Goal: Check status: Check status

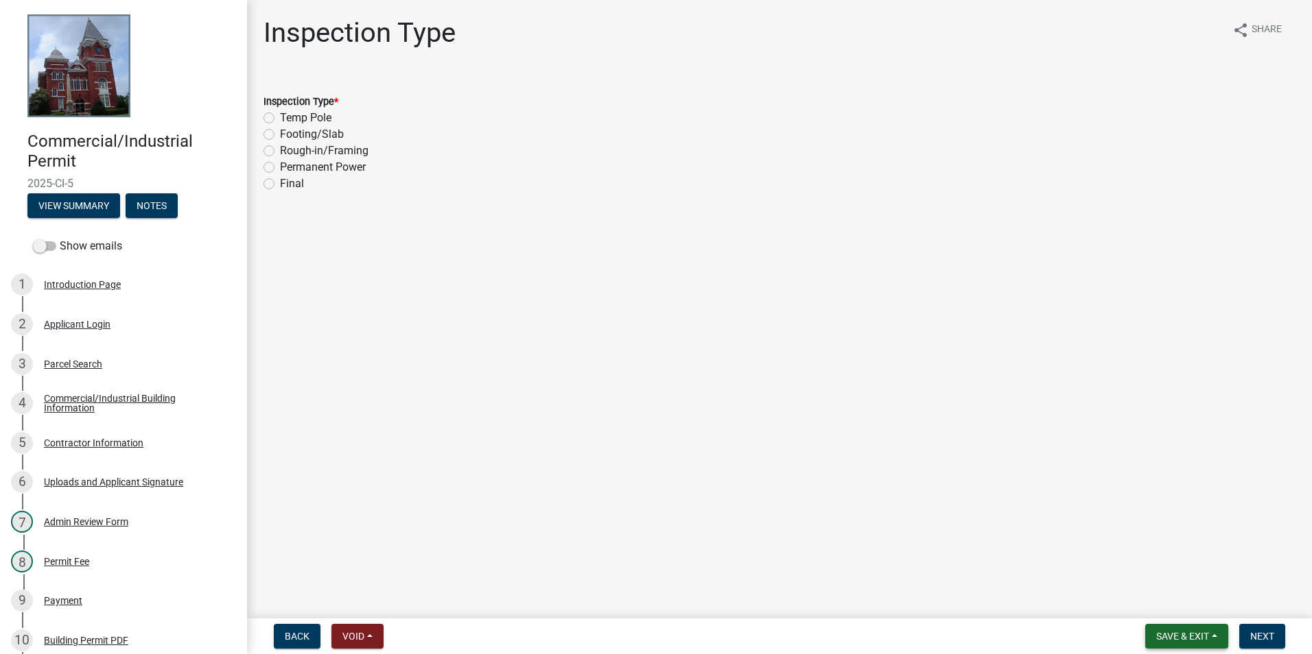
click at [1208, 643] on button "Save & Exit" at bounding box center [1186, 636] width 83 height 25
click at [1189, 614] on button "Save & Exit" at bounding box center [1173, 600] width 110 height 33
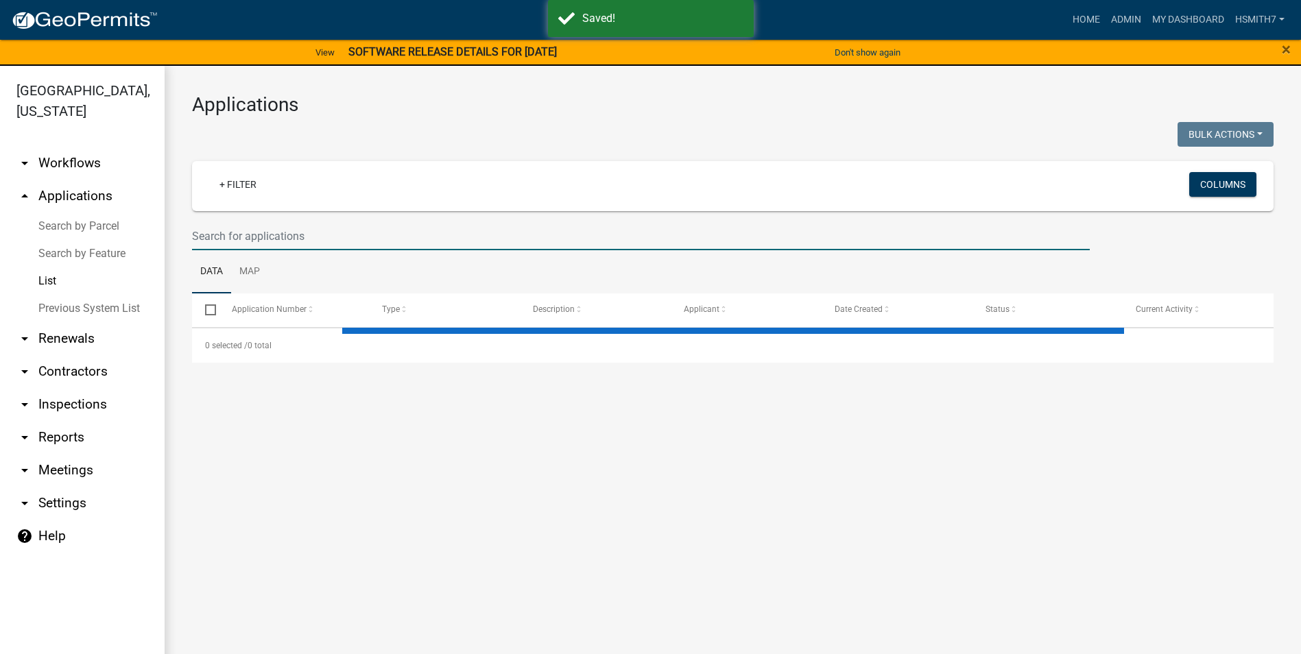
click at [296, 233] on input "text" at bounding box center [641, 236] width 898 height 28
select select "3: 100"
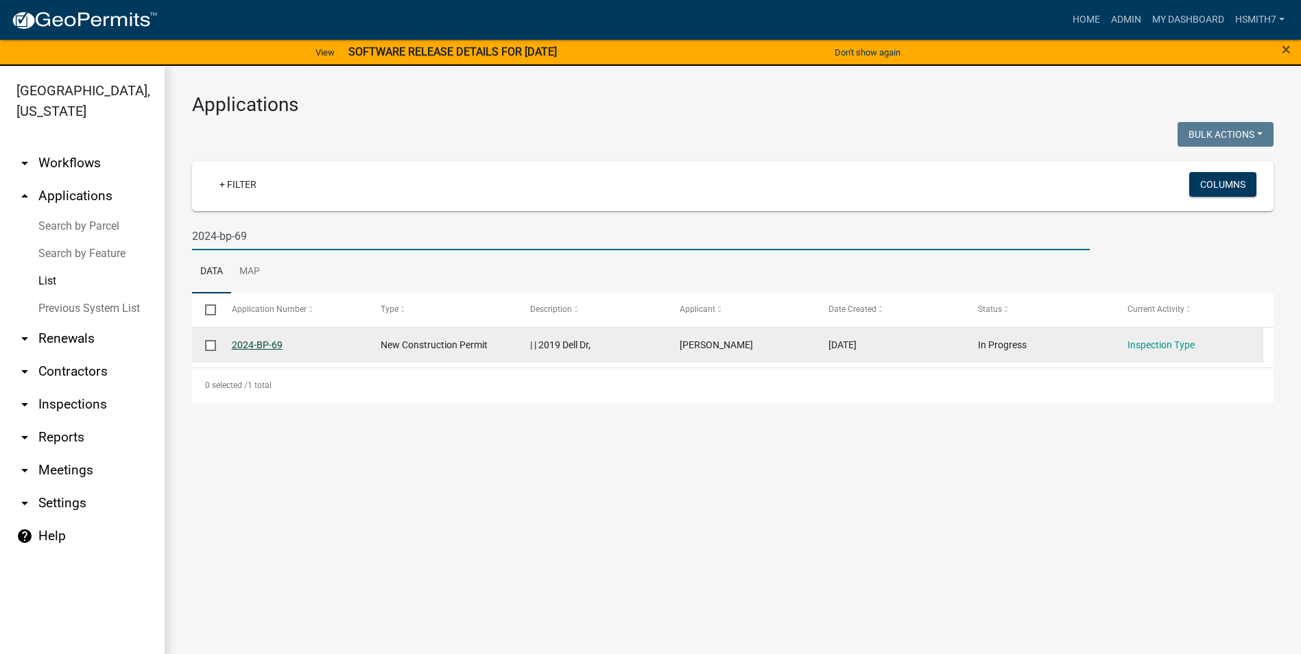
type input "2024-bp-69"
click at [263, 346] on link "2024-BP-69" at bounding box center [257, 345] width 51 height 11
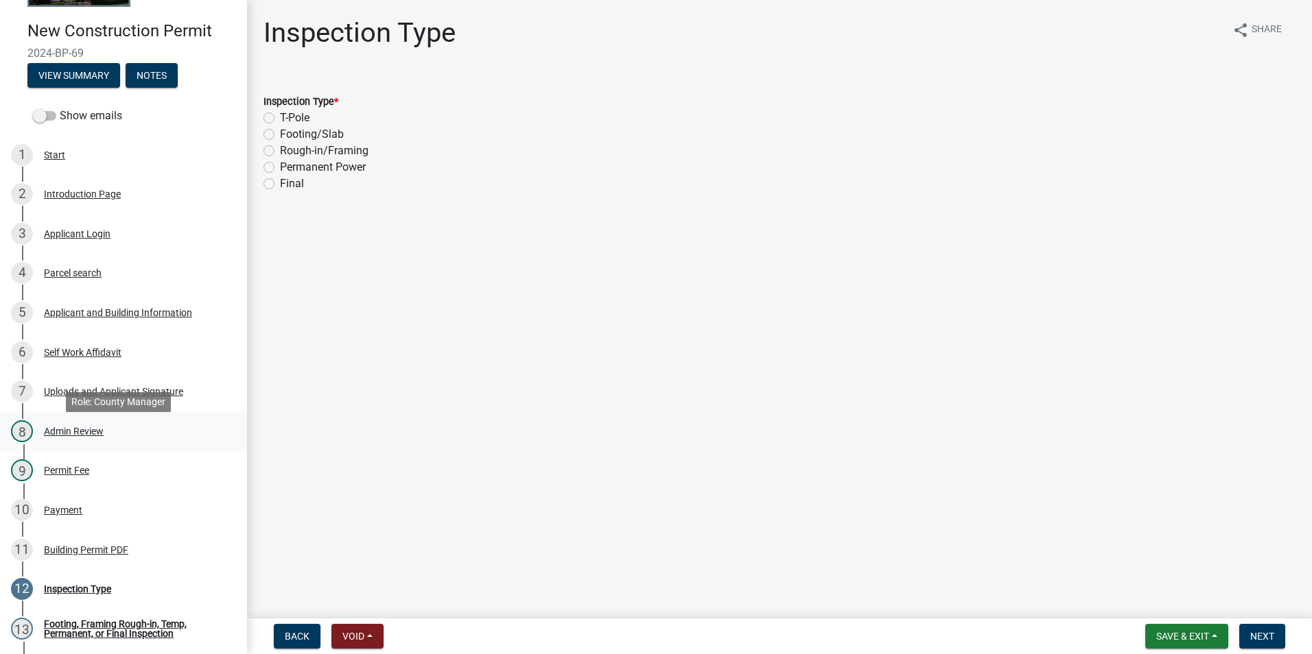
scroll to position [137, 0]
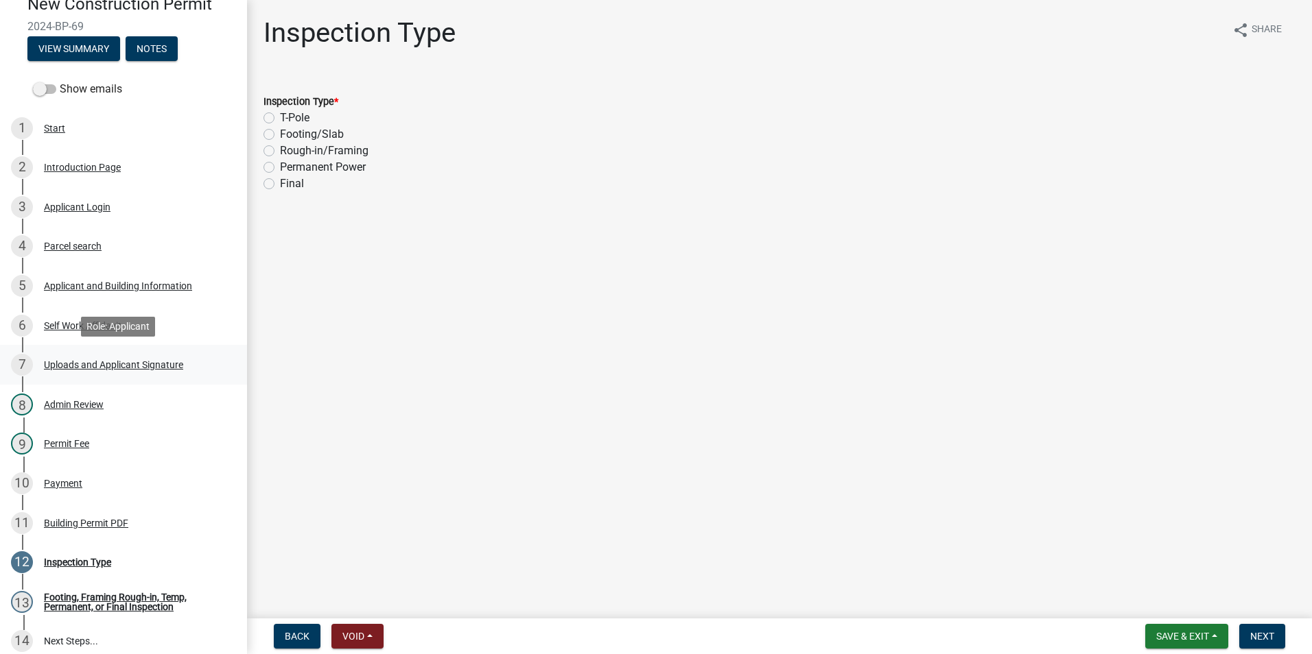
click at [112, 365] on div "Uploads and Applicant Signature" at bounding box center [113, 365] width 139 height 10
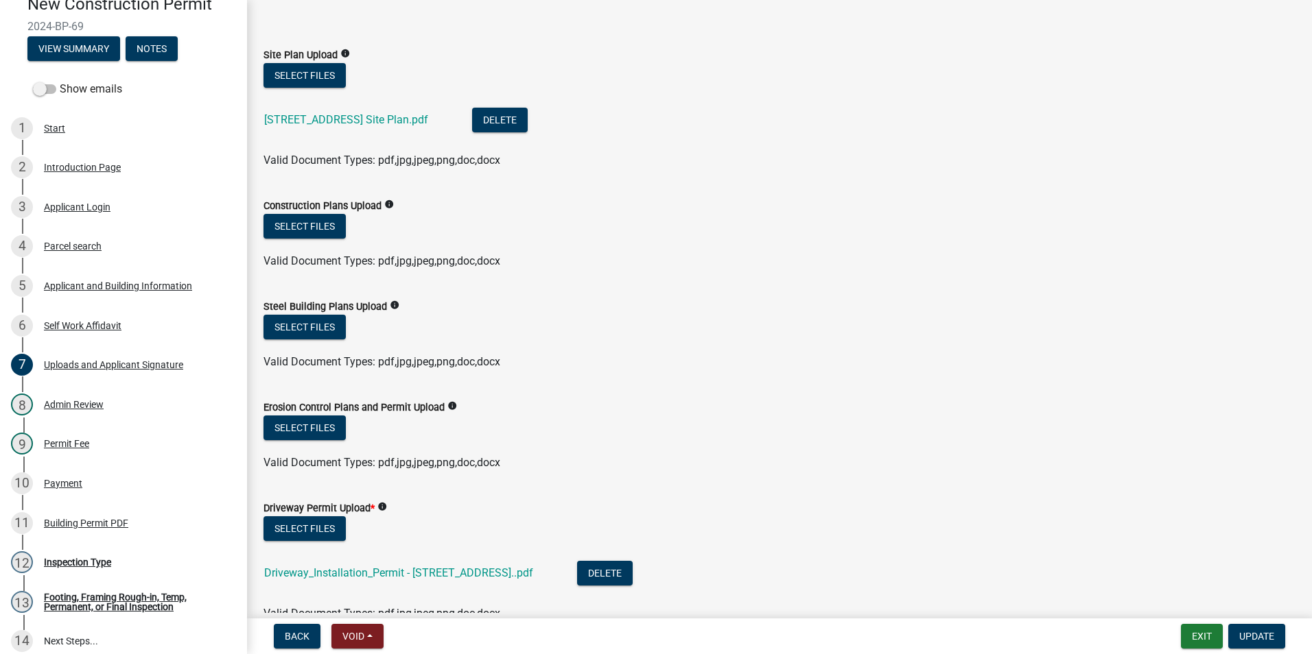
scroll to position [69, 0]
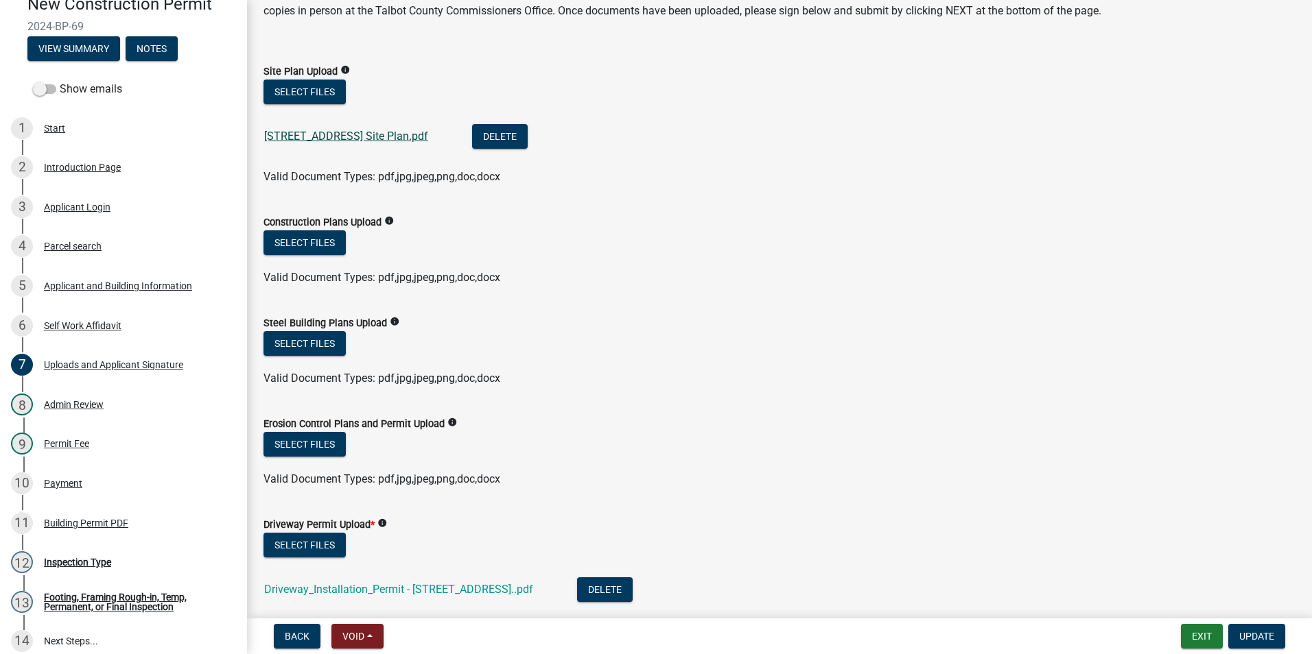
click at [320, 134] on link "[STREET_ADDRESS] Site Plan.pdf" at bounding box center [346, 136] width 164 height 13
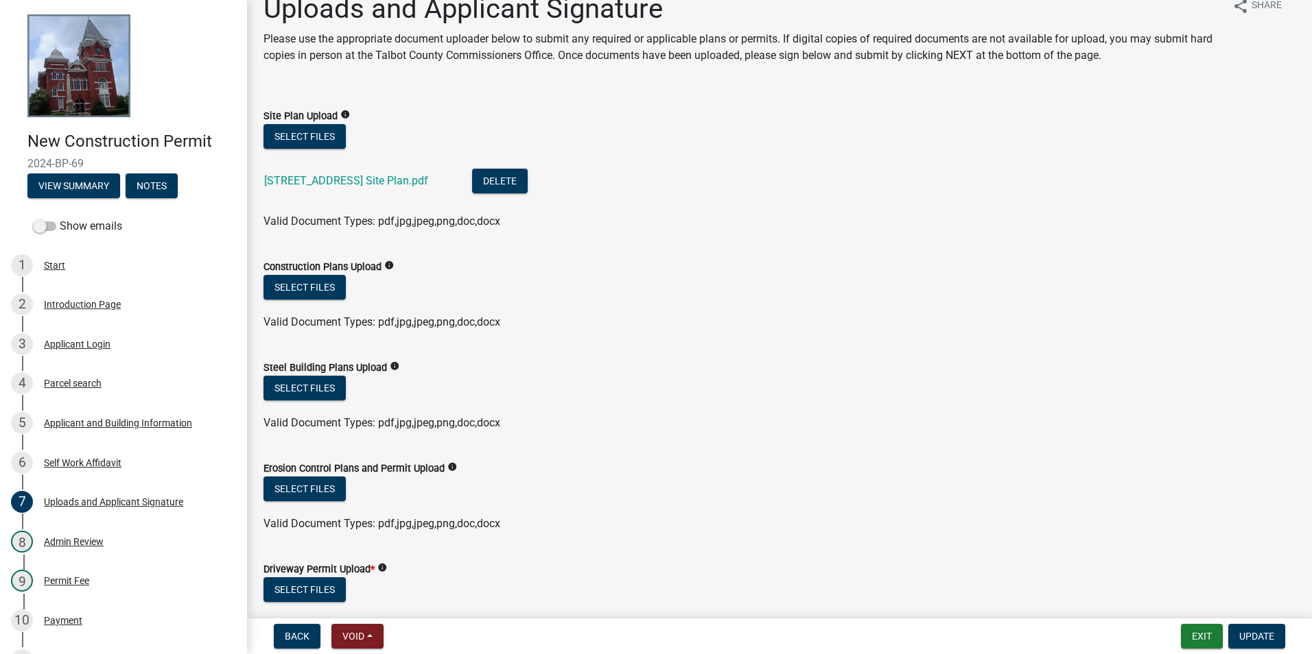
scroll to position [0, 0]
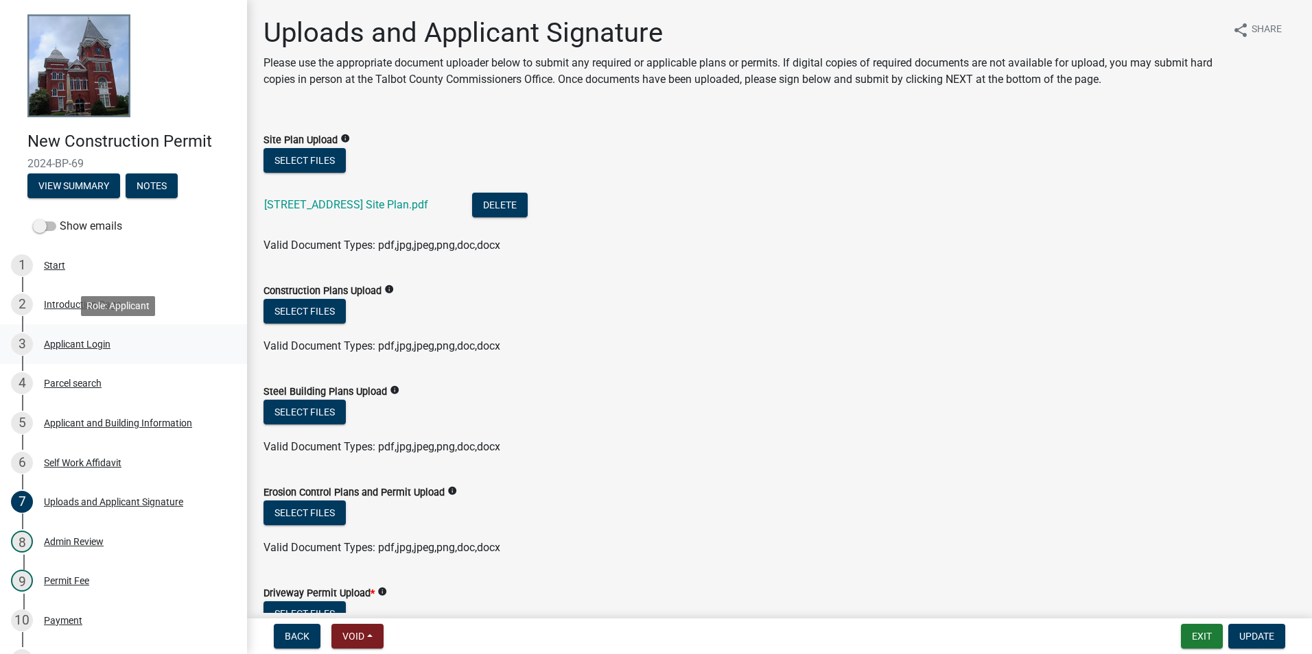
click at [97, 340] on div "Applicant Login" at bounding box center [77, 345] width 67 height 10
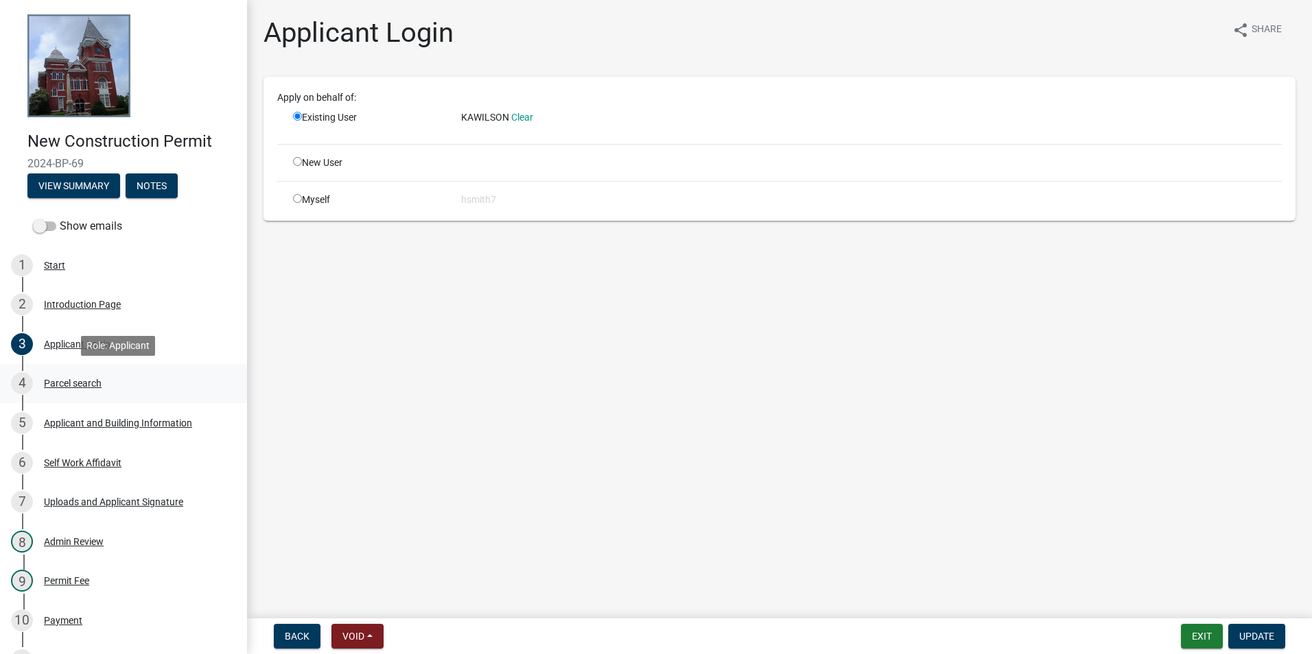
click at [97, 380] on div "Parcel search" at bounding box center [73, 384] width 58 height 10
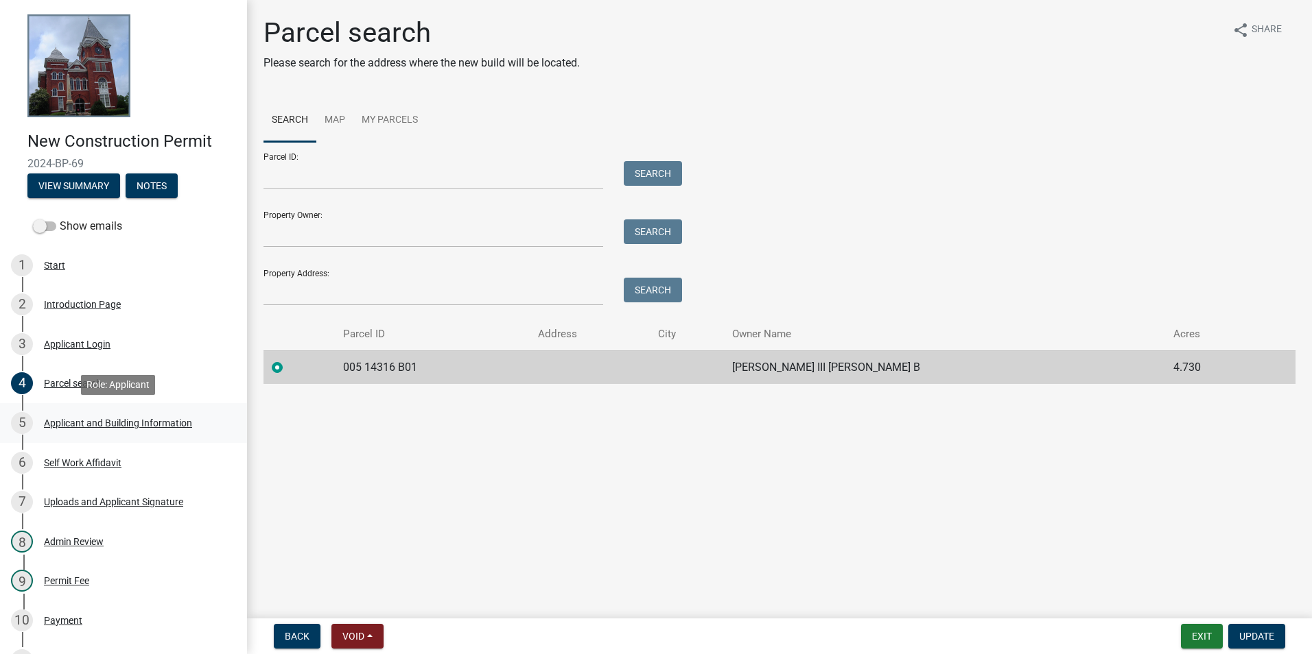
click at [99, 420] on div "Applicant and Building Information" at bounding box center [118, 423] width 148 height 10
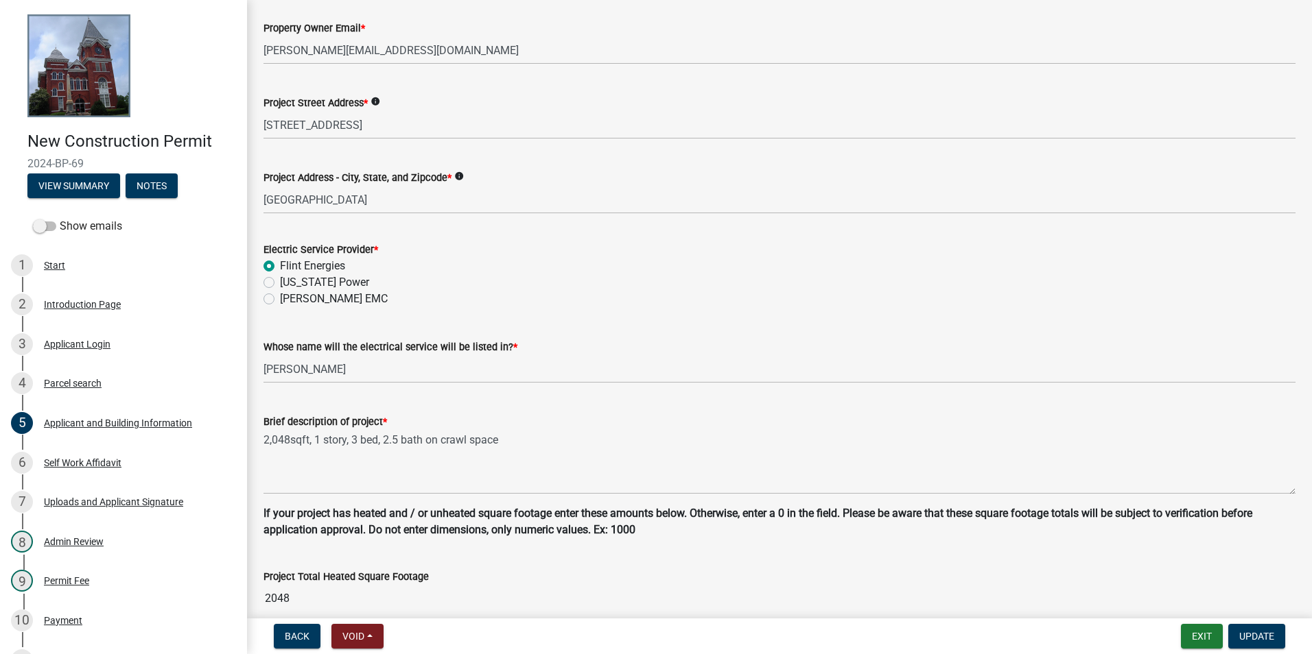
scroll to position [549, 0]
